Goal: Task Accomplishment & Management: Use online tool/utility

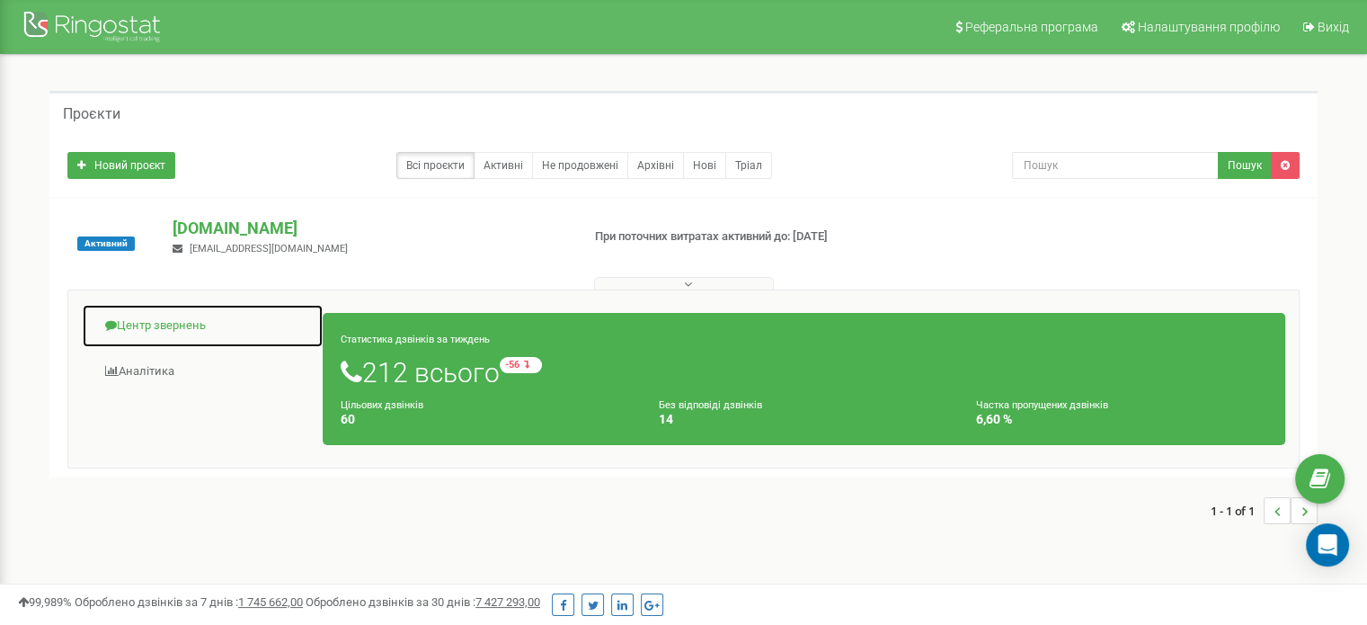
click at [165, 321] on link "Центр звернень" at bounding box center [203, 326] width 242 height 44
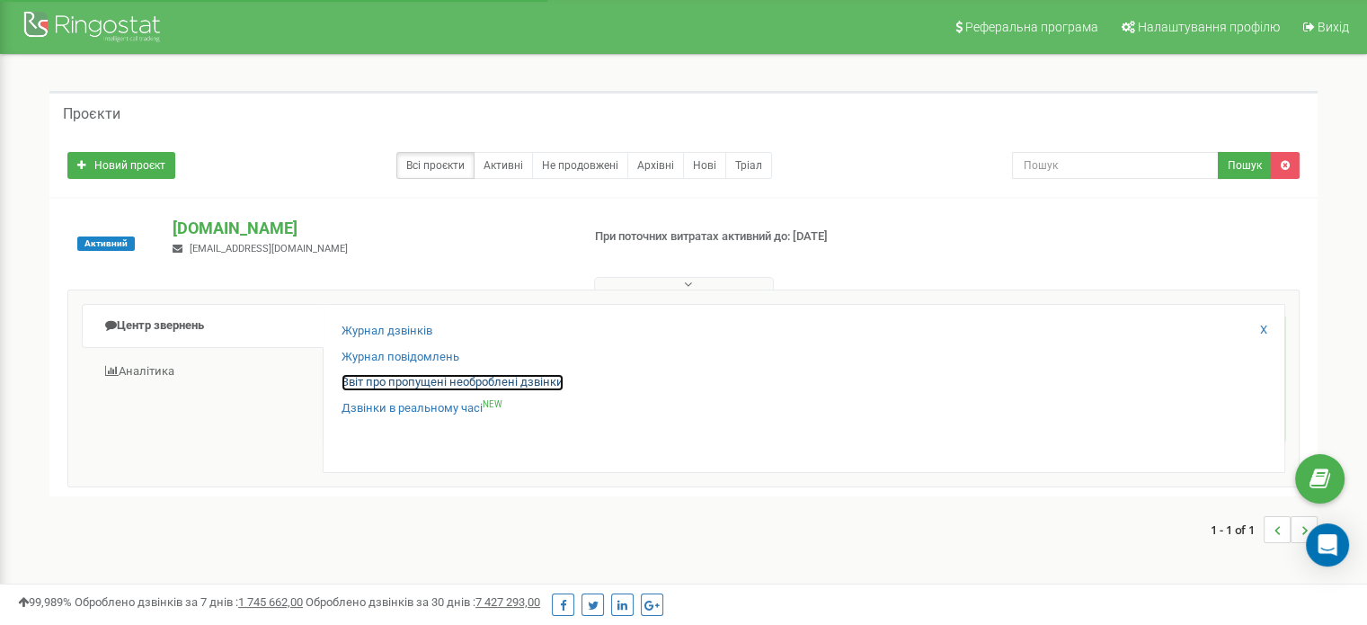
click at [403, 377] on link "Звіт про пропущені необроблені дзвінки" at bounding box center [453, 382] width 222 height 17
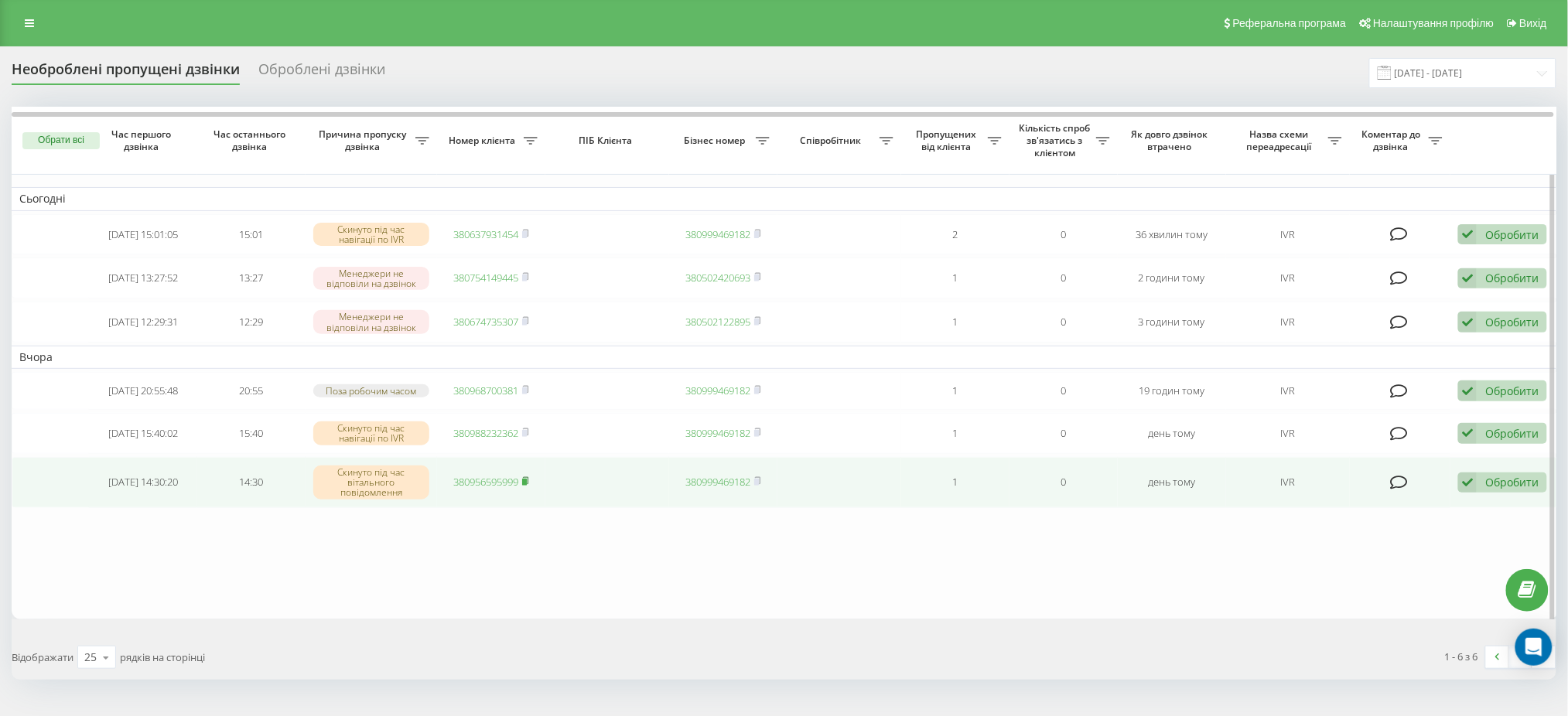
click at [529, 486] on icon at bounding box center [526, 481] width 7 height 9
click at [1466, 494] on icon at bounding box center [1468, 483] width 19 height 21
click at [1337, 542] on span "Зв'язався з клієнтом за допомогою іншого каналу" at bounding box center [1401, 534] width 264 height 15
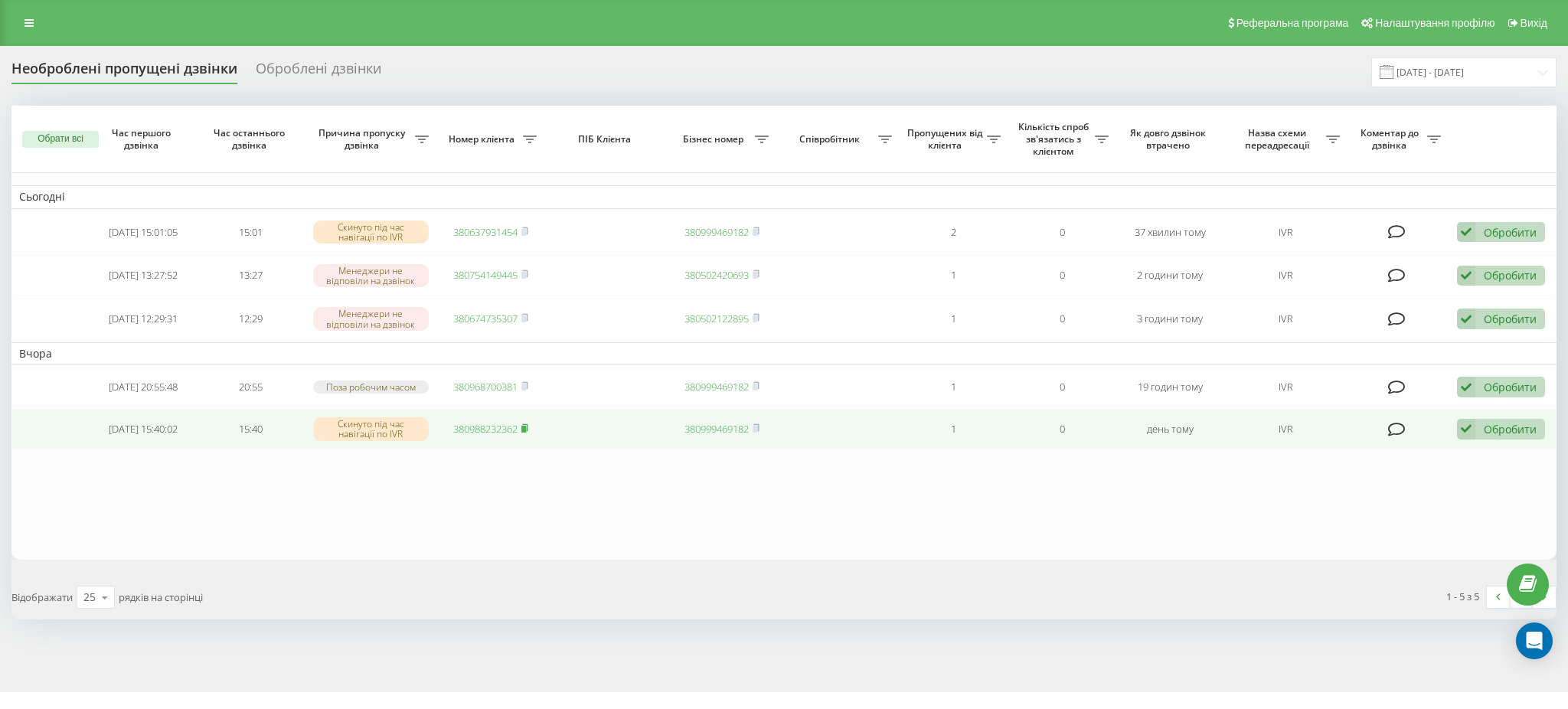
click at [528, 433] on icon at bounding box center [525, 428] width 7 height 9
click at [480, 436] on link "380988232362" at bounding box center [485, 429] width 65 height 14
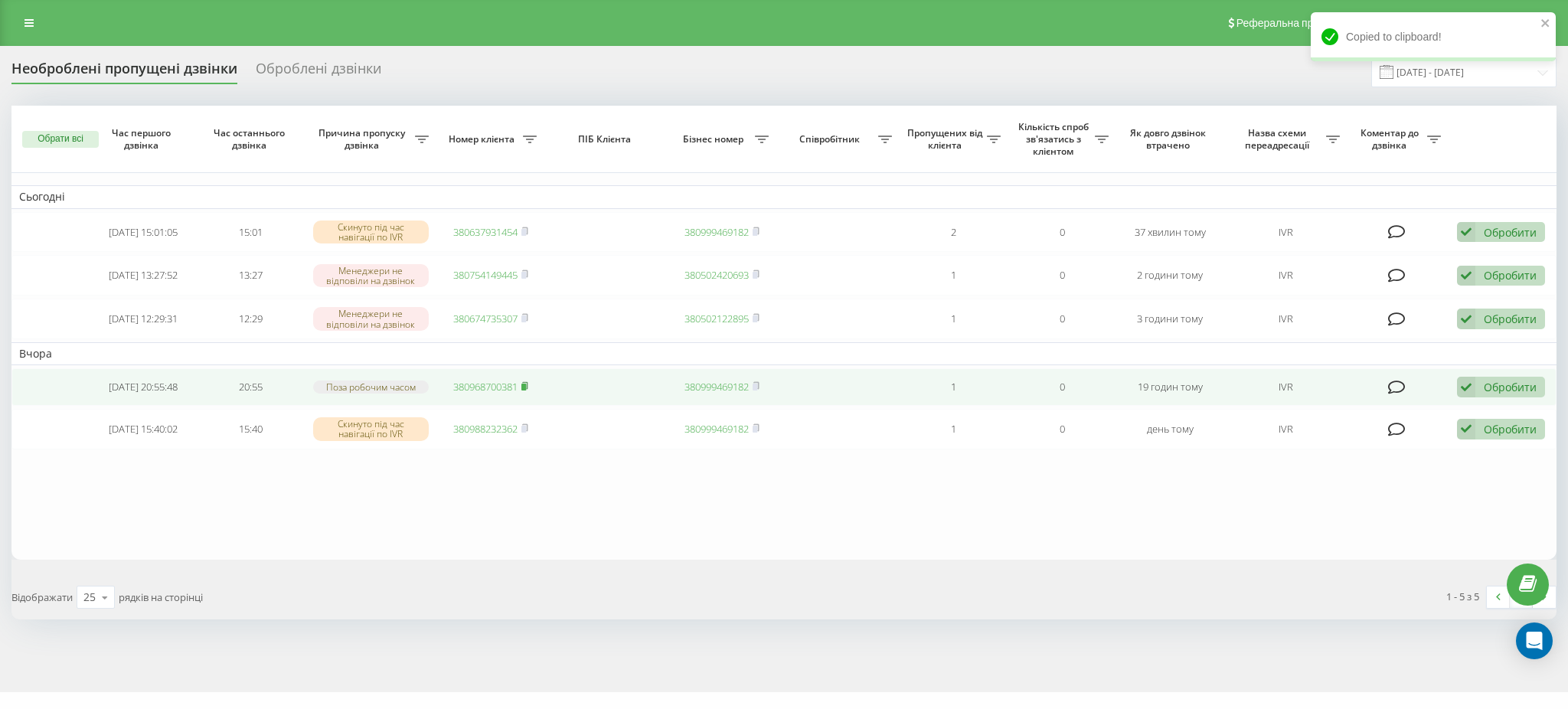
click at [526, 390] on rect at bounding box center [523, 387] width 4 height 7
click at [484, 394] on link "380968700381" at bounding box center [485, 387] width 65 height 14
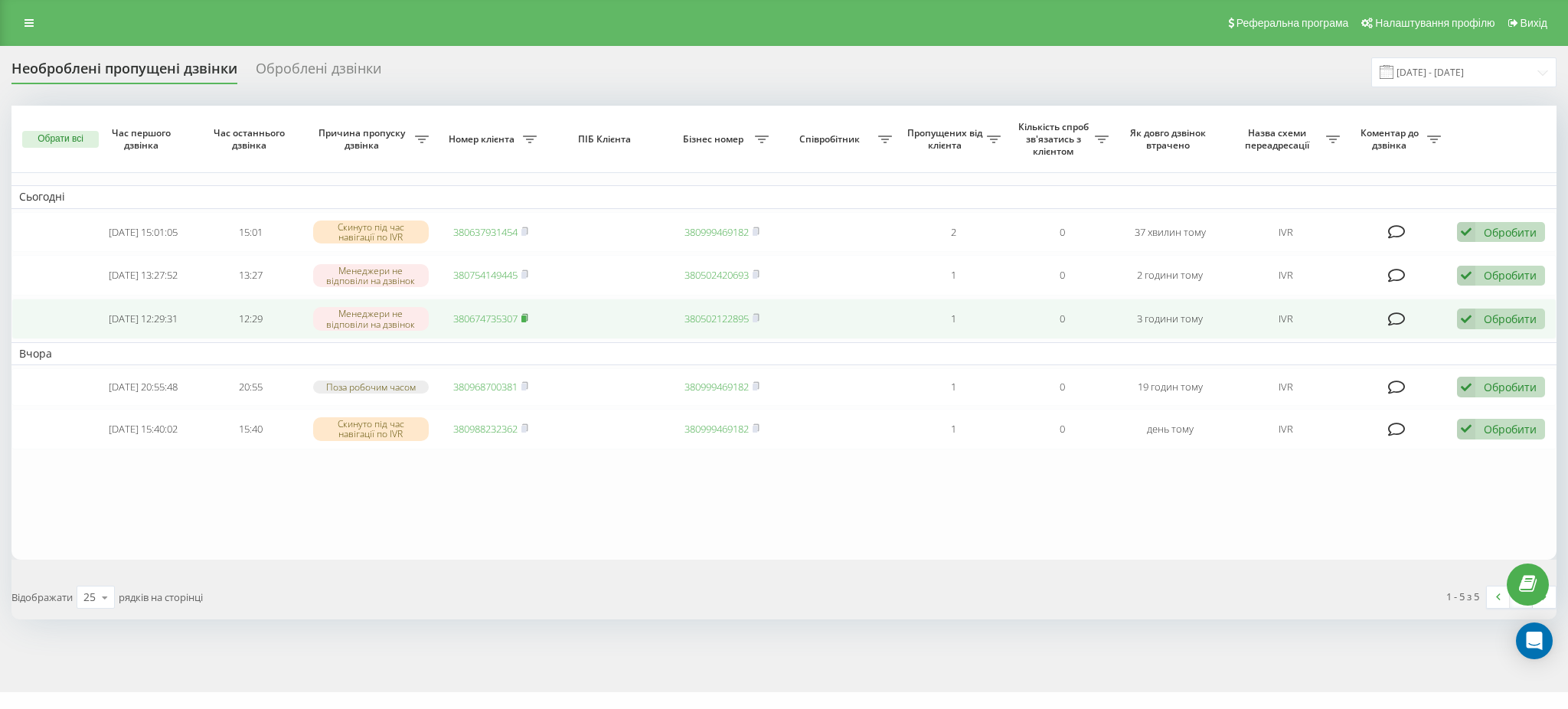
click at [528, 320] on icon at bounding box center [525, 318] width 7 height 9
click at [494, 326] on link "380674735307" at bounding box center [485, 319] width 65 height 14
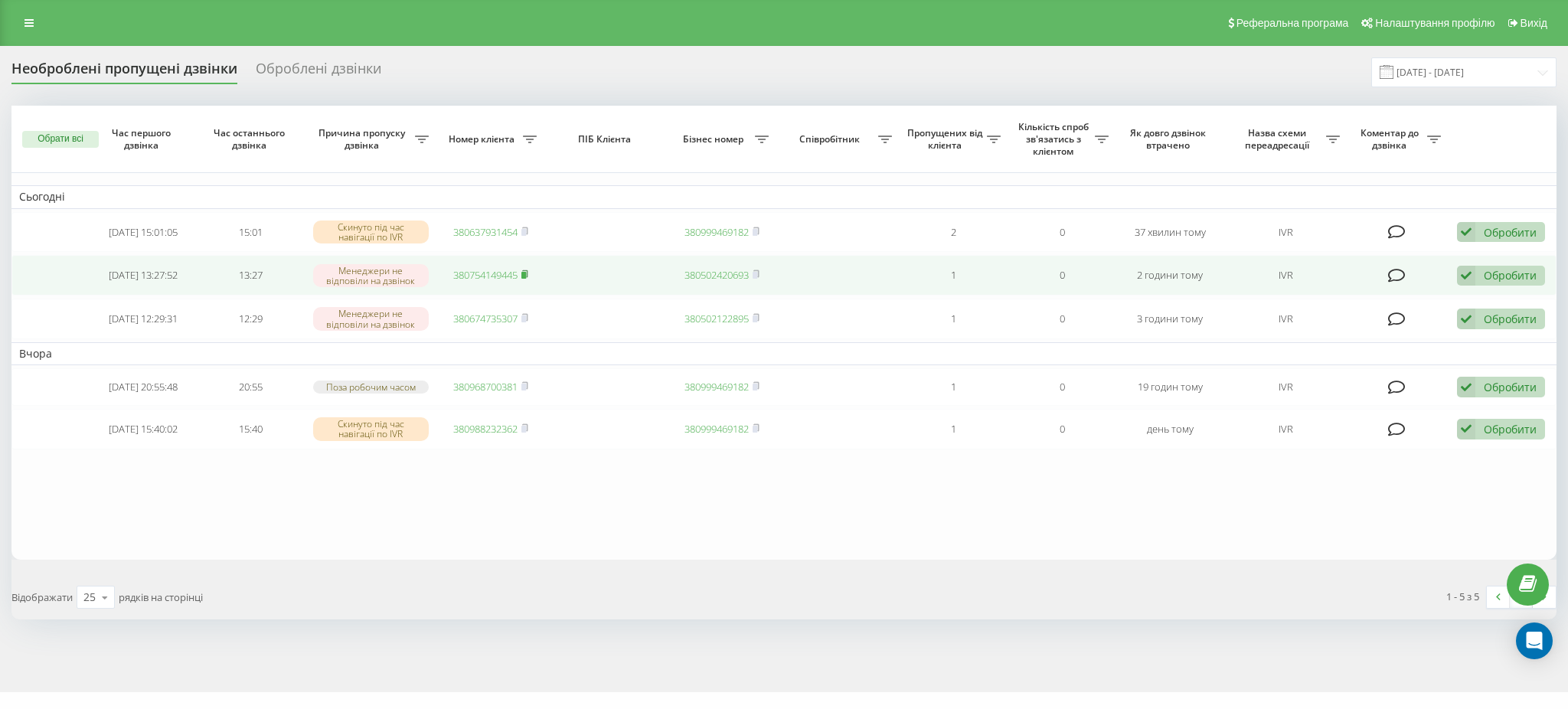
click at [526, 276] on rect at bounding box center [523, 275] width 4 height 7
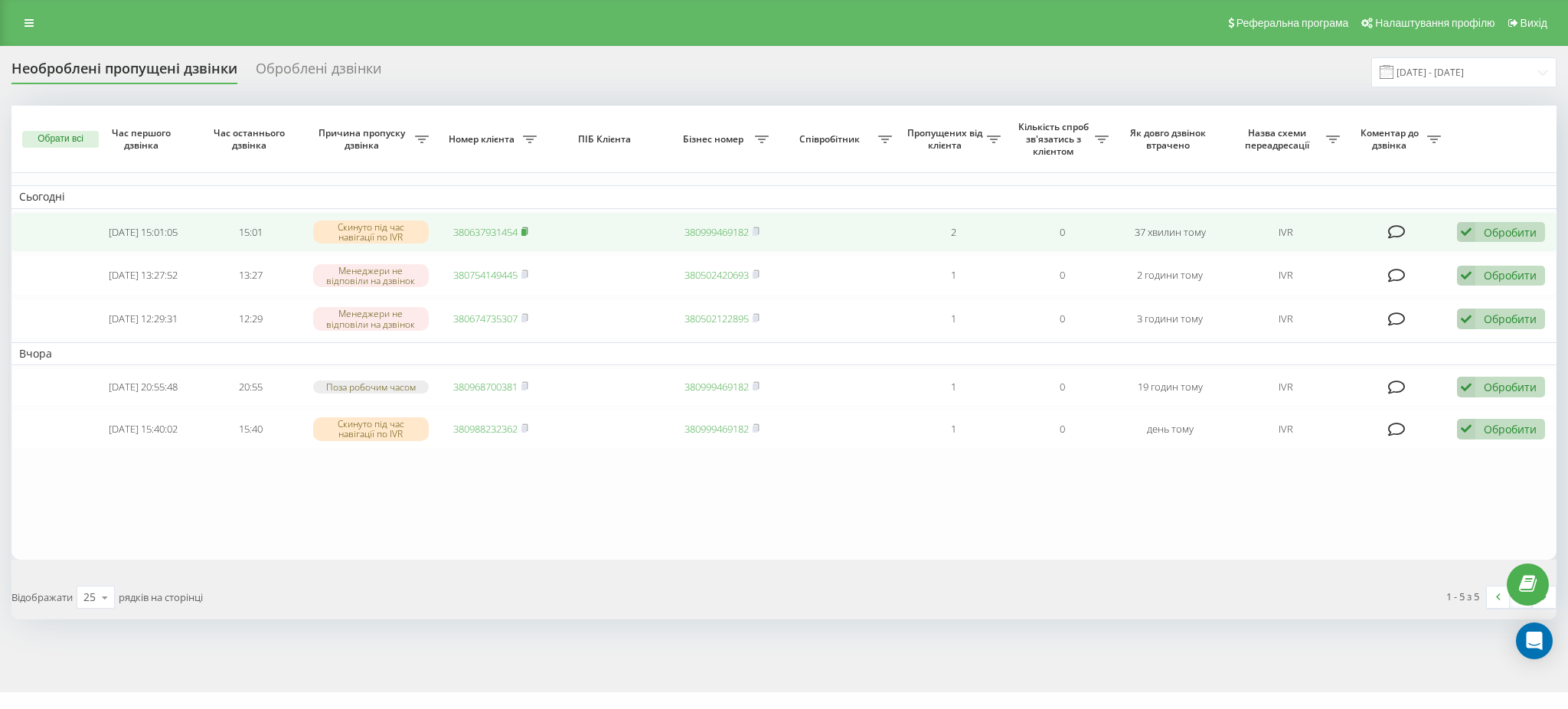
click at [525, 227] on icon at bounding box center [525, 230] width 5 height 7
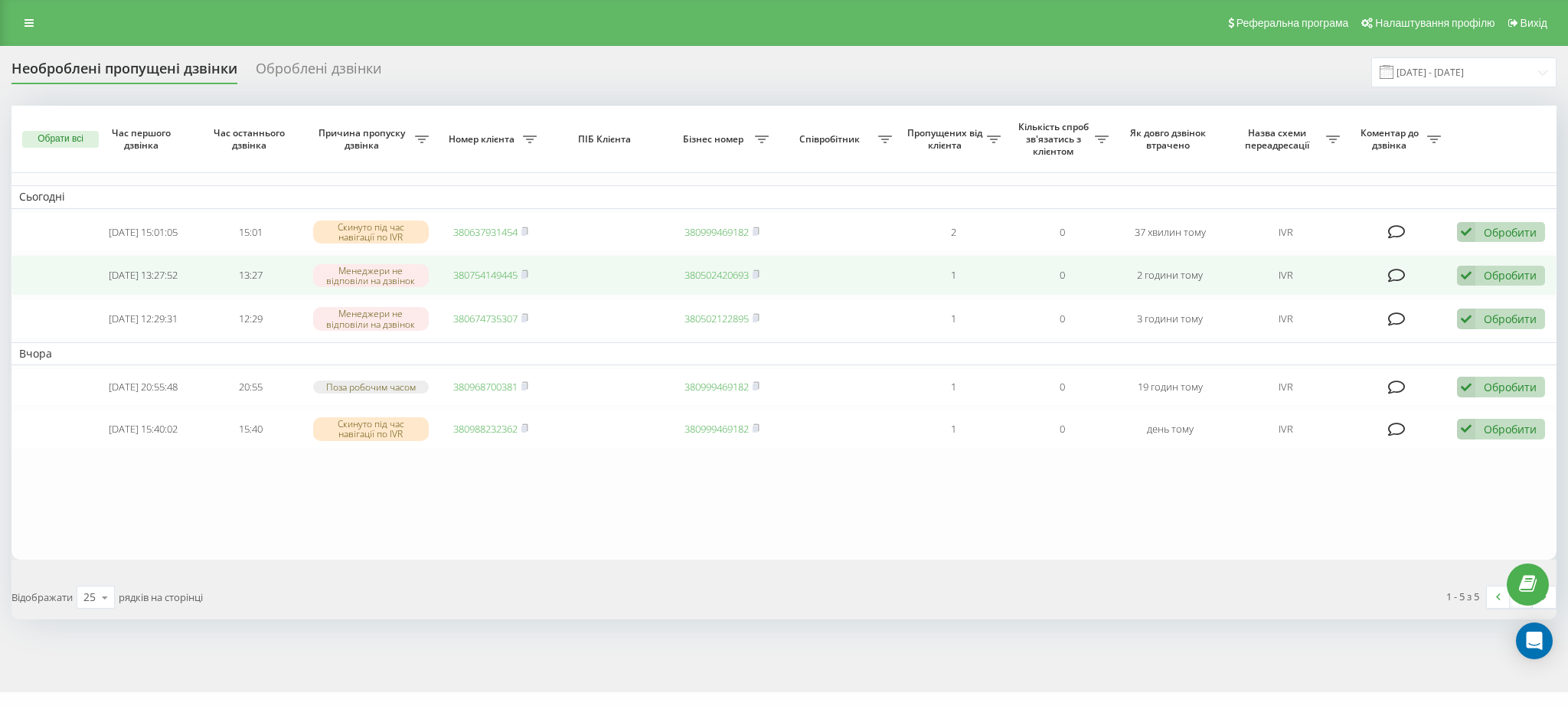
click at [474, 279] on link "380754149445" at bounding box center [485, 275] width 65 height 14
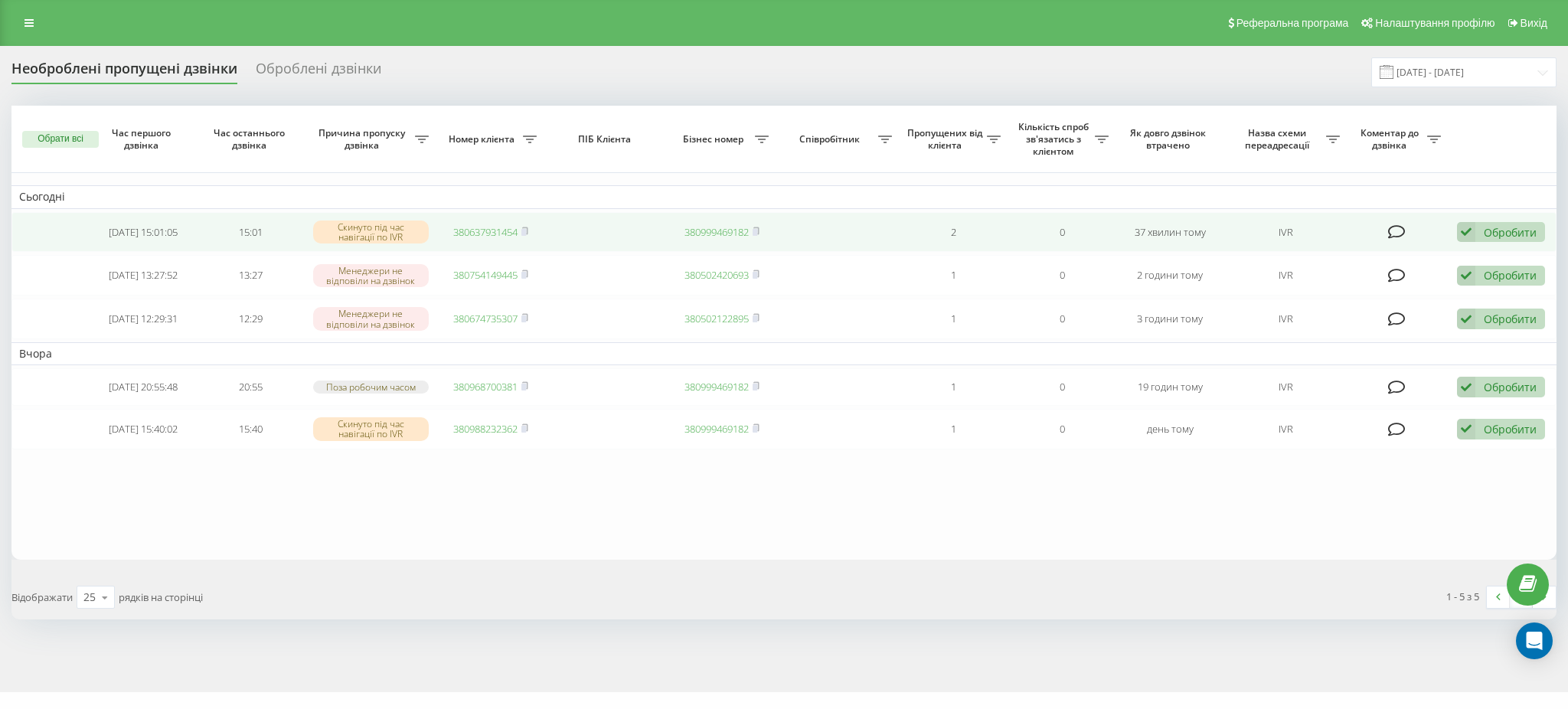
click at [488, 230] on link "380637931454" at bounding box center [485, 232] width 65 height 14
click at [531, 230] on td "380637931454" at bounding box center [490, 233] width 108 height 41
click at [526, 233] on rect at bounding box center [523, 233] width 4 height 7
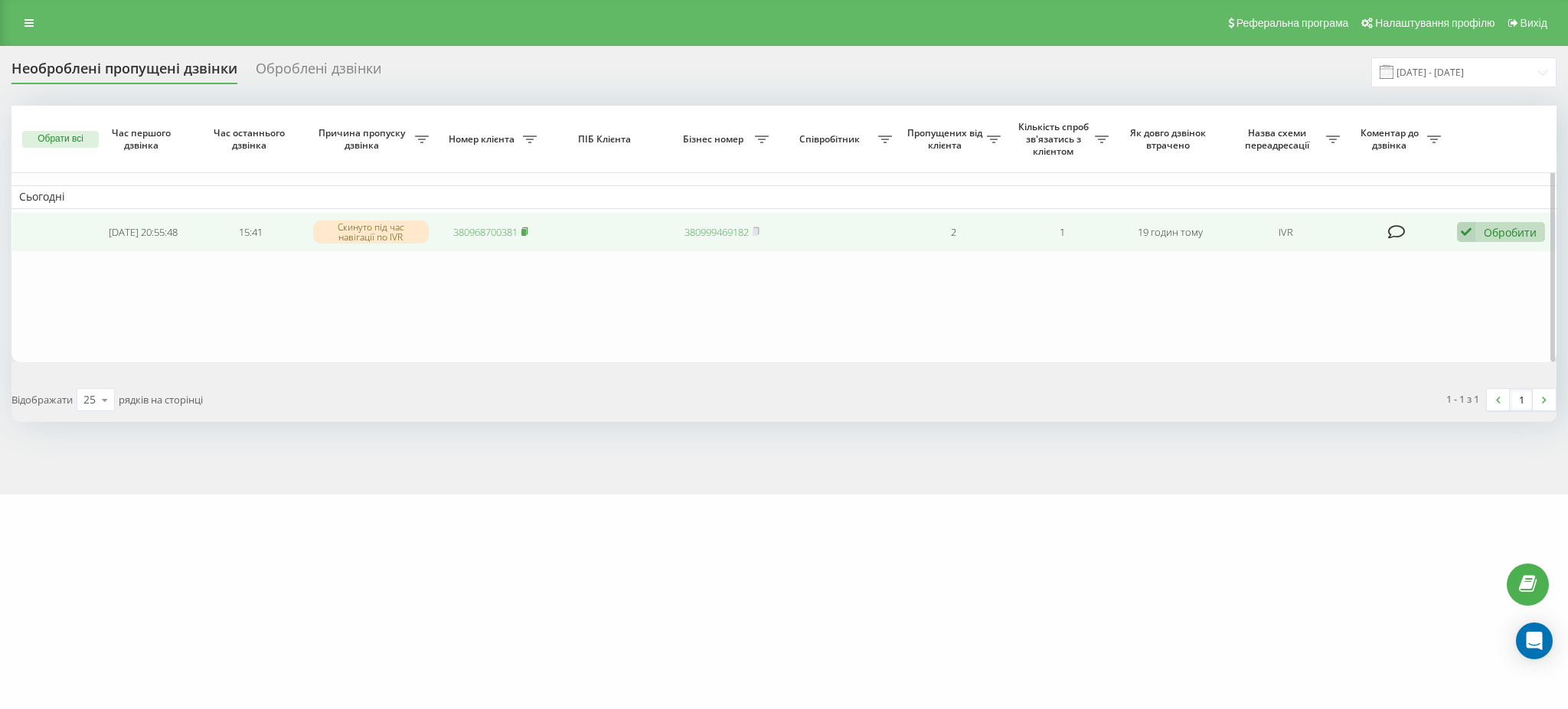
click at [526, 232] on rect at bounding box center [523, 233] width 4 height 7
click at [474, 231] on link "380968700381" at bounding box center [485, 232] width 65 height 14
